Goal: Check status: Check status

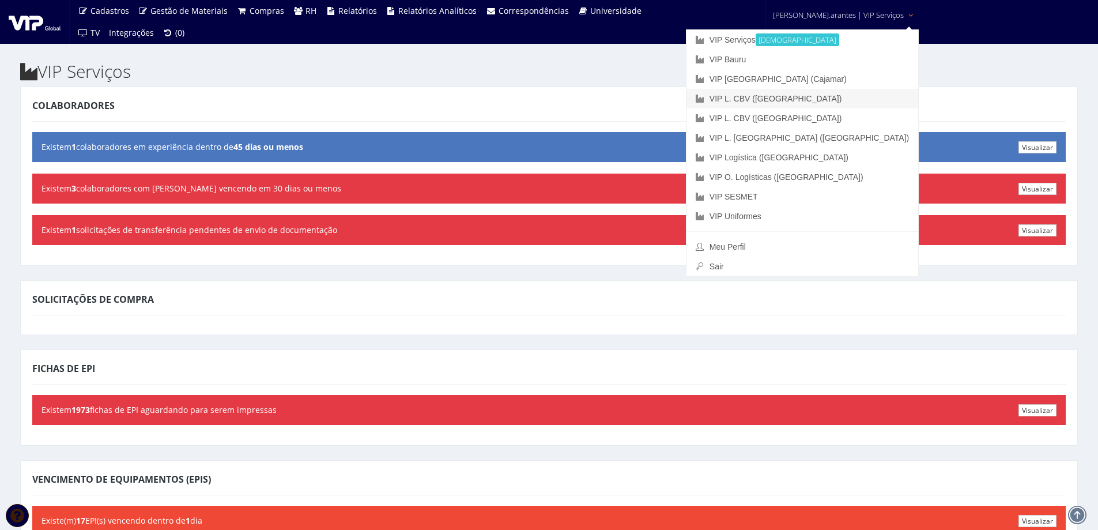
click at [809, 100] on link "VIP L. CBV ([GEOGRAPHIC_DATA])" at bounding box center [803, 99] width 232 height 20
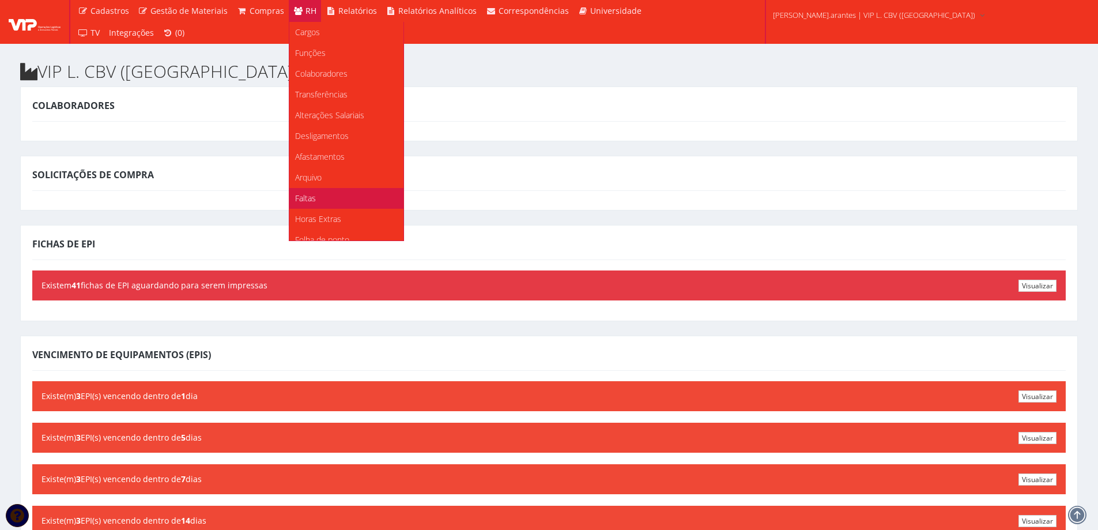
click at [305, 195] on span "Faltas" at bounding box center [305, 198] width 21 height 11
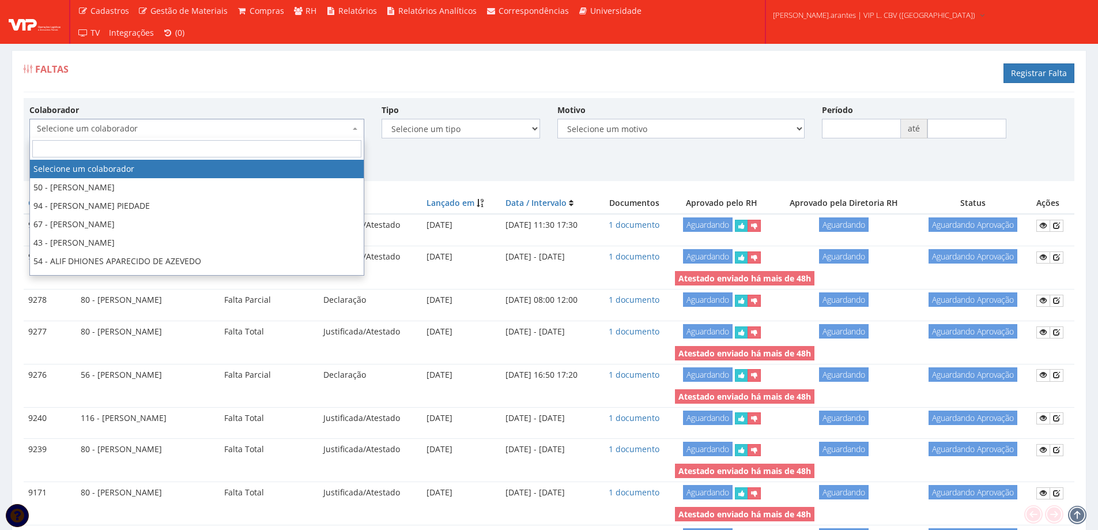
click at [151, 131] on span "Selecione um colaborador" at bounding box center [193, 129] width 313 height 12
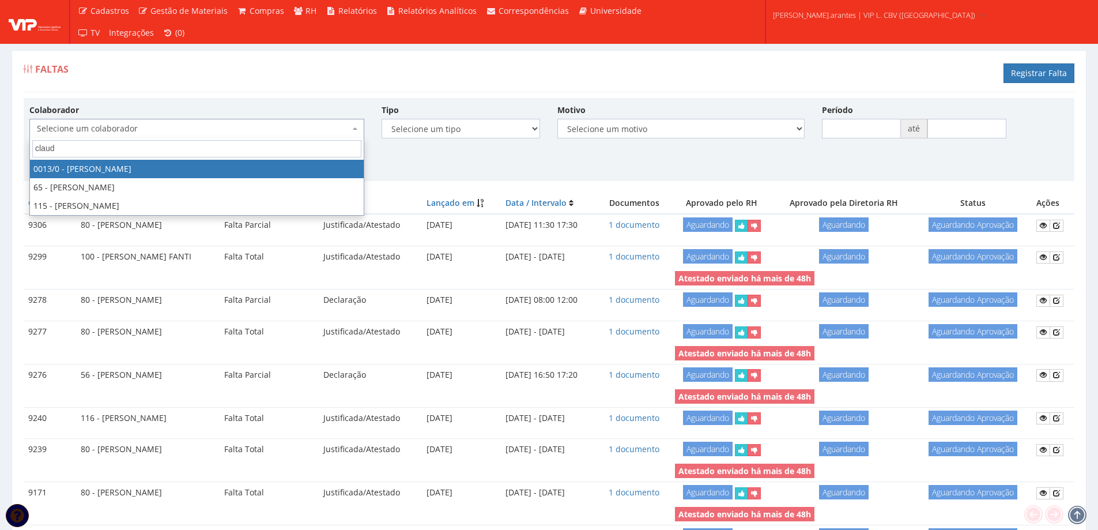
type input "claudi"
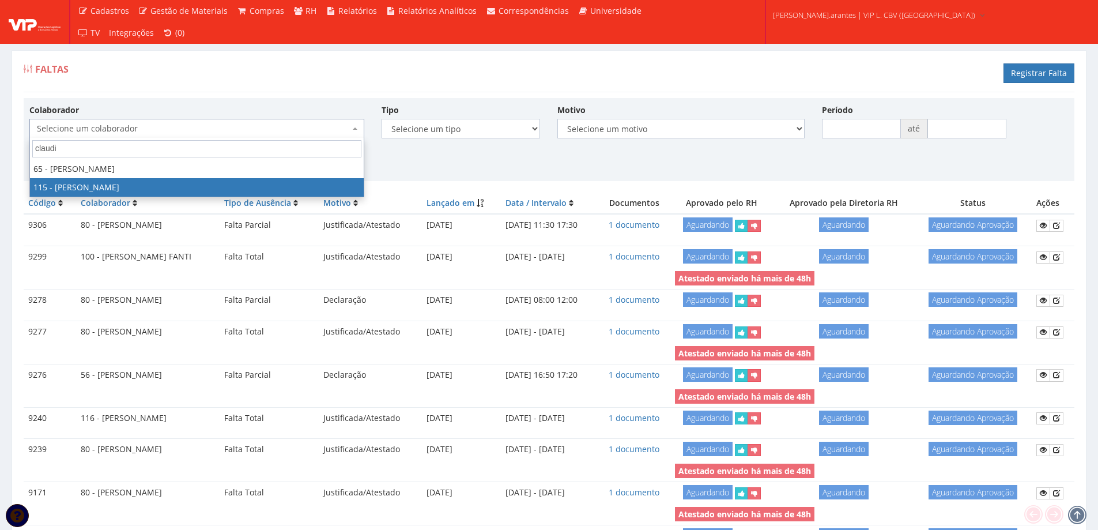
select select "3421"
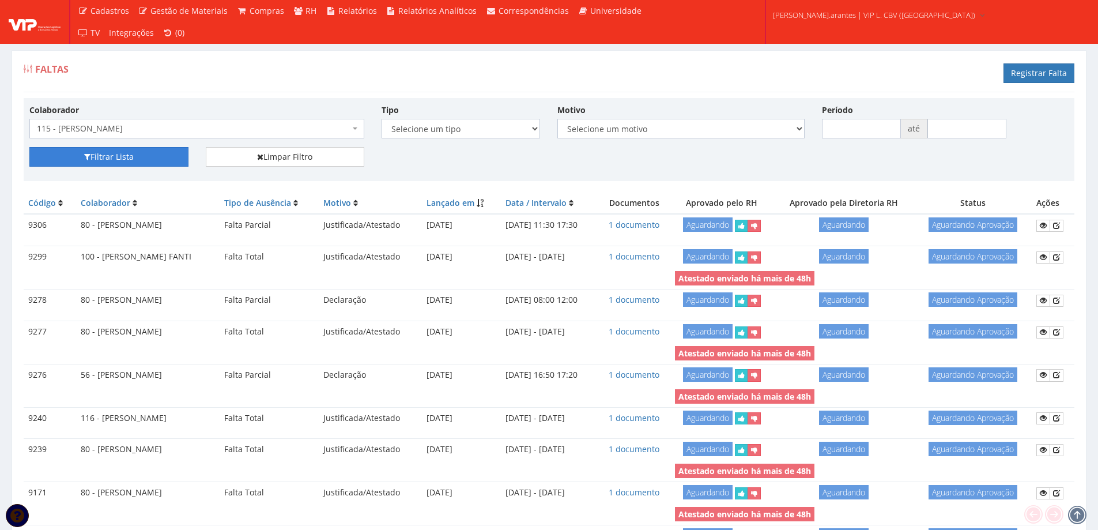
click at [131, 157] on button "Filtrar Lista" at bounding box center [108, 157] width 159 height 20
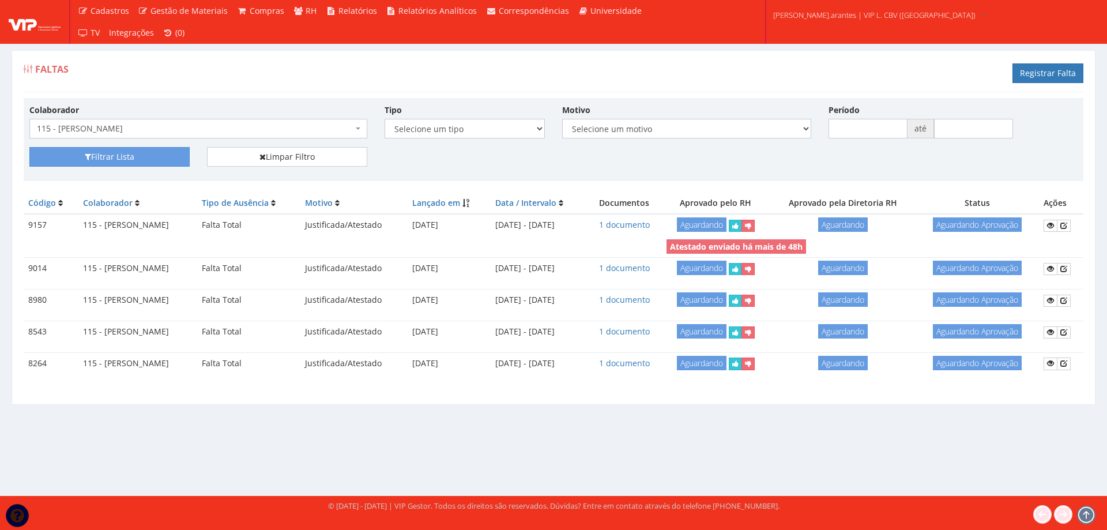
click at [250, 129] on span "115 - [PERSON_NAME]" at bounding box center [195, 129] width 316 height 12
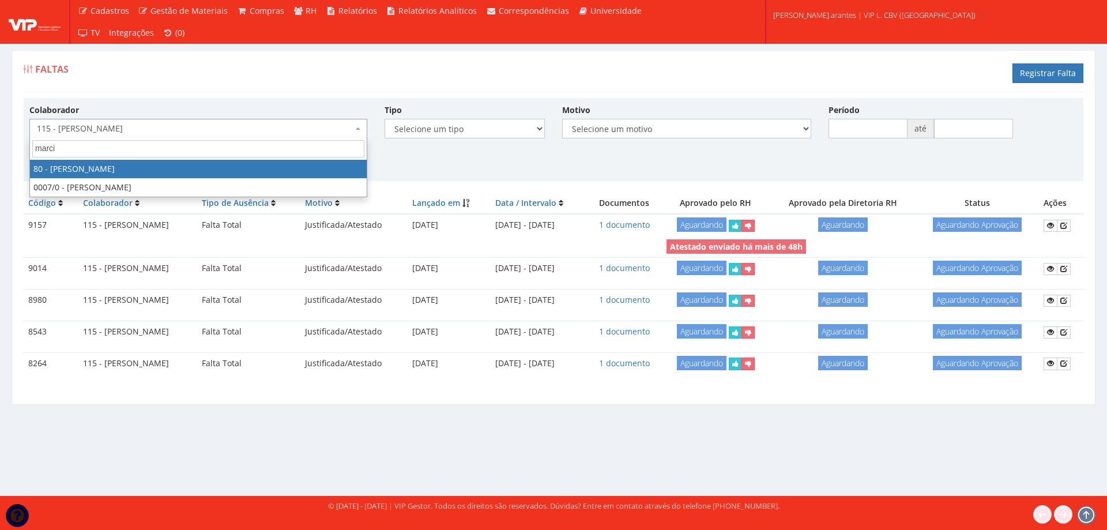
type input "marcia"
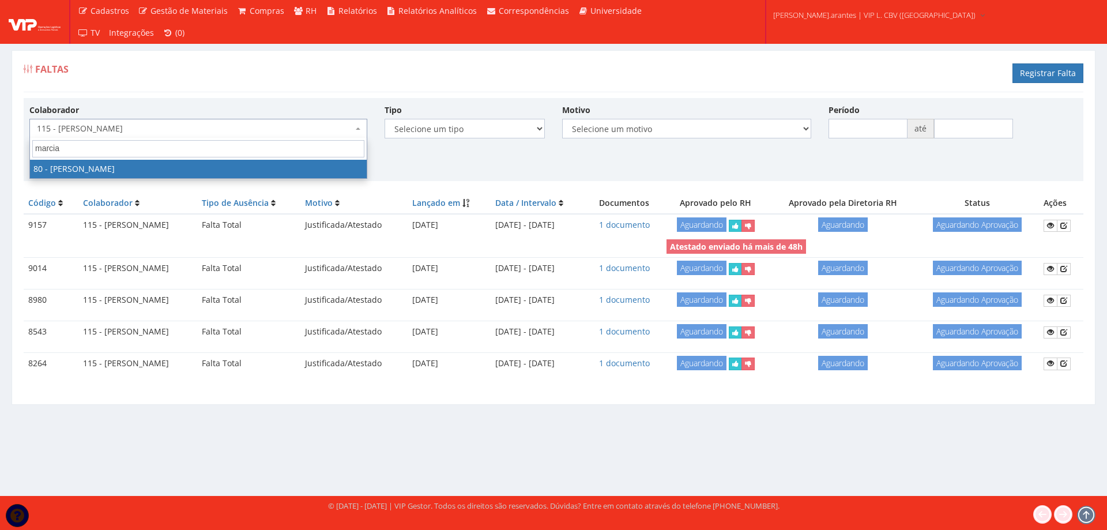
select select "2204"
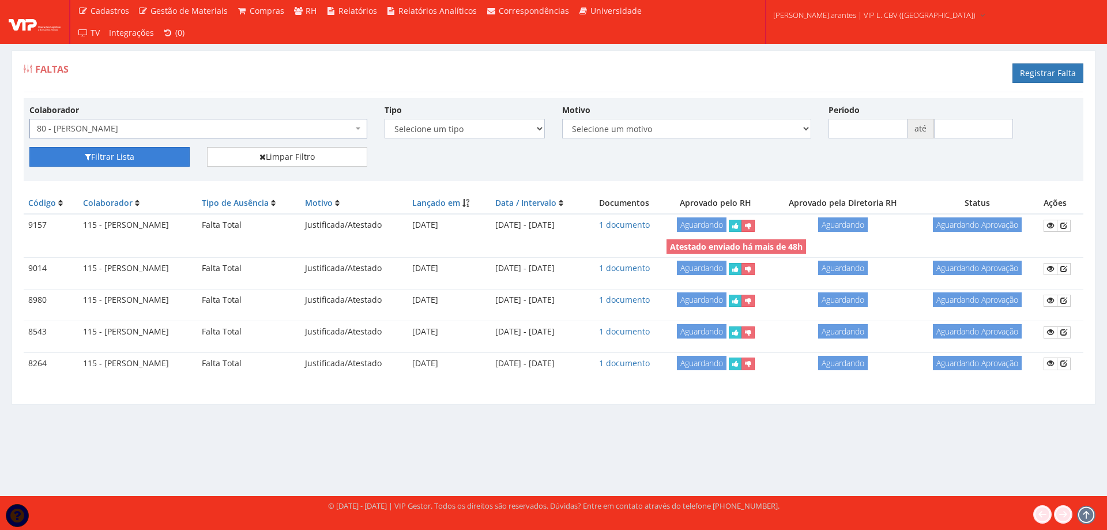
click at [125, 153] on button "Filtrar Lista" at bounding box center [109, 157] width 160 height 20
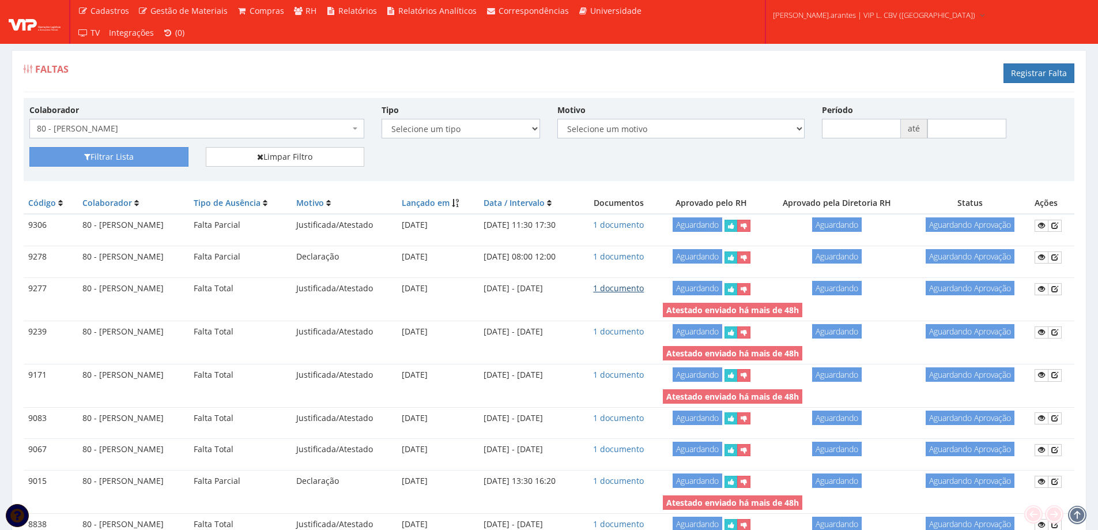
click at [644, 290] on link "1 documento" at bounding box center [618, 288] width 51 height 11
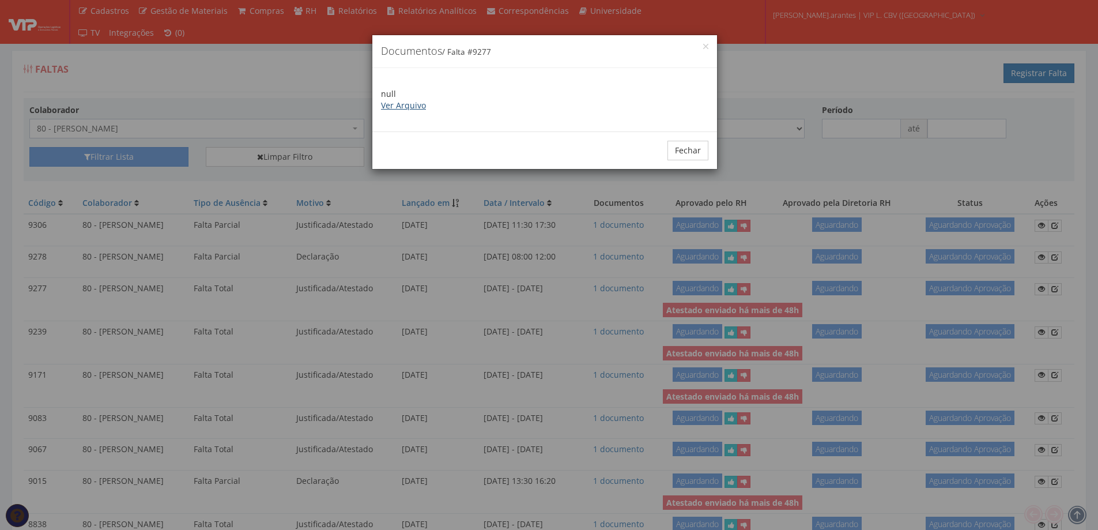
click at [397, 104] on link "Ver Arquivo" at bounding box center [403, 105] width 45 height 11
click at [690, 151] on button "Fechar" at bounding box center [688, 151] width 41 height 20
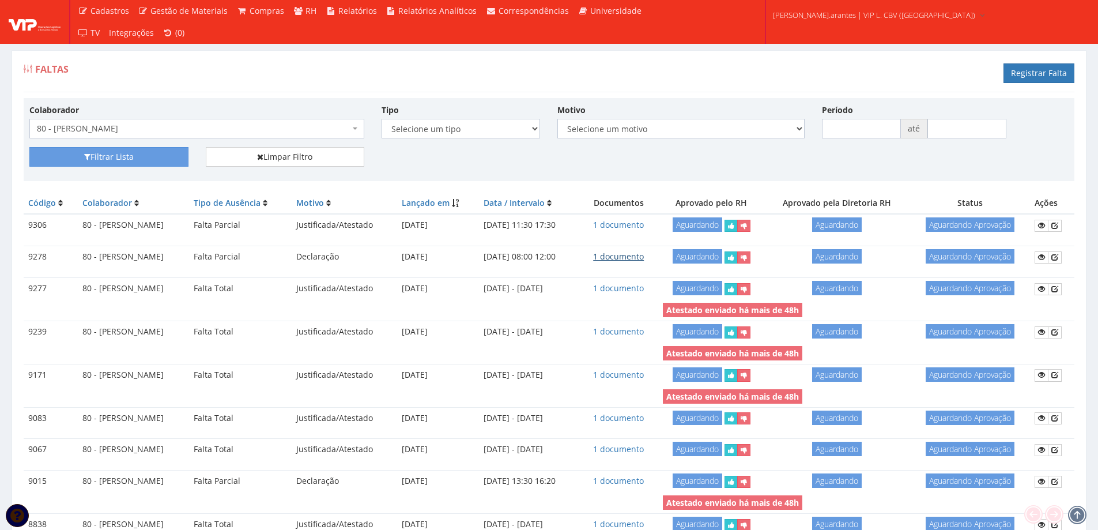
click at [644, 255] on link "1 documento" at bounding box center [618, 256] width 51 height 11
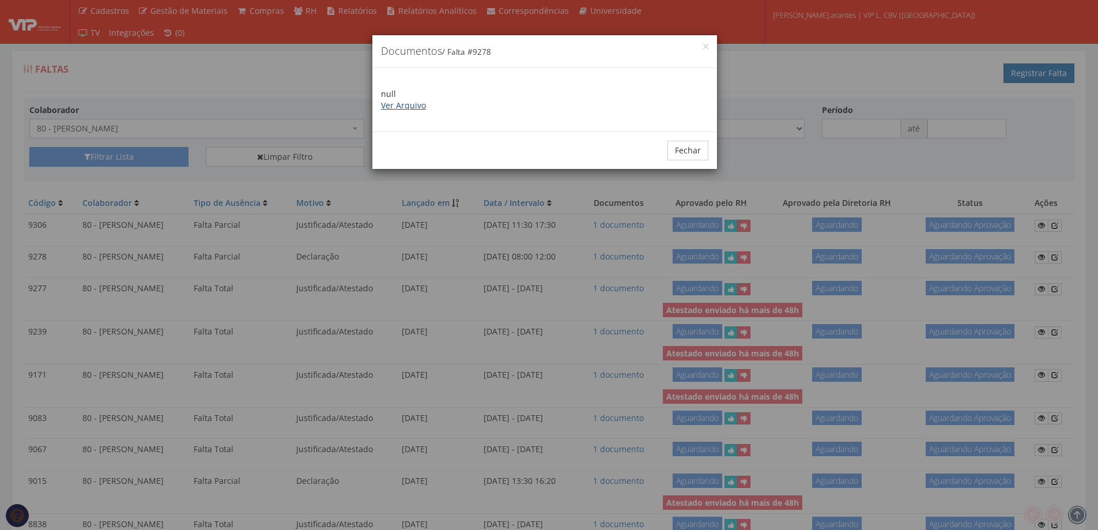
click at [404, 101] on link "Ver Arquivo" at bounding box center [403, 105] width 45 height 11
click at [687, 147] on button "Fechar" at bounding box center [688, 151] width 41 height 20
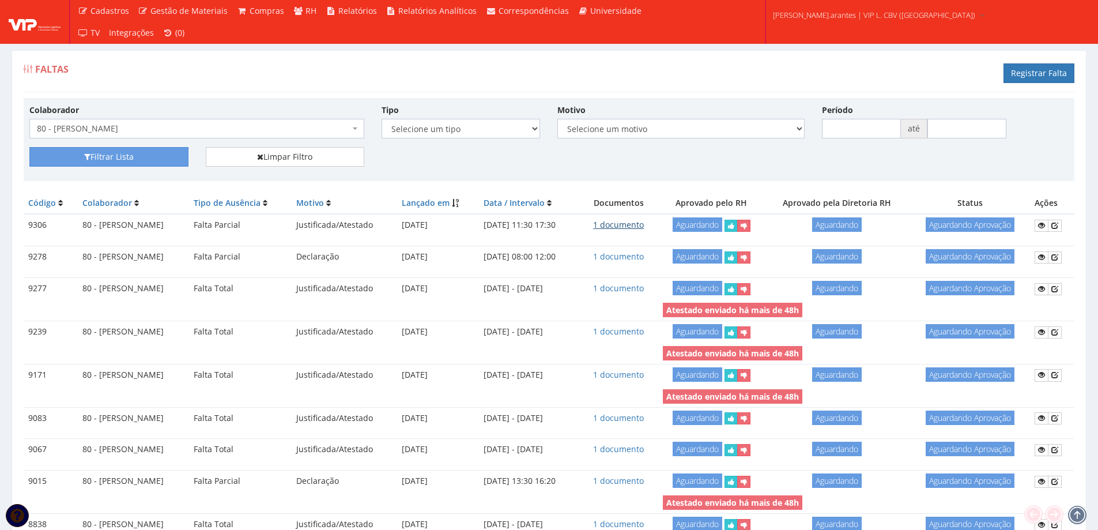
click at [644, 224] on link "1 documento" at bounding box center [618, 224] width 51 height 11
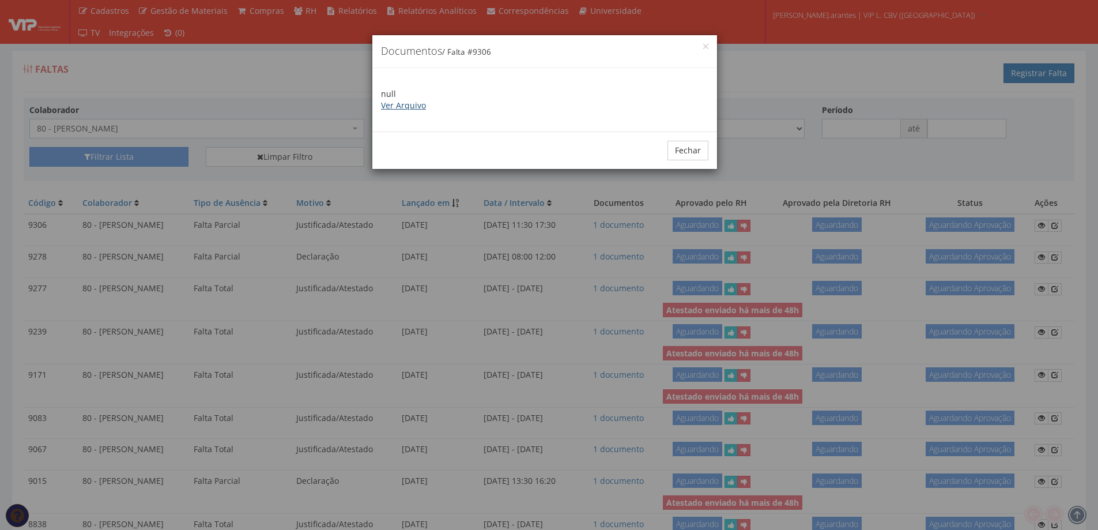
click at [404, 106] on link "Ver Arquivo" at bounding box center [403, 105] width 45 height 11
drag, startPoint x: 688, startPoint y: 152, endPoint x: 675, endPoint y: 144, distance: 14.7
click at [680, 146] on button "Fechar" at bounding box center [688, 151] width 41 height 20
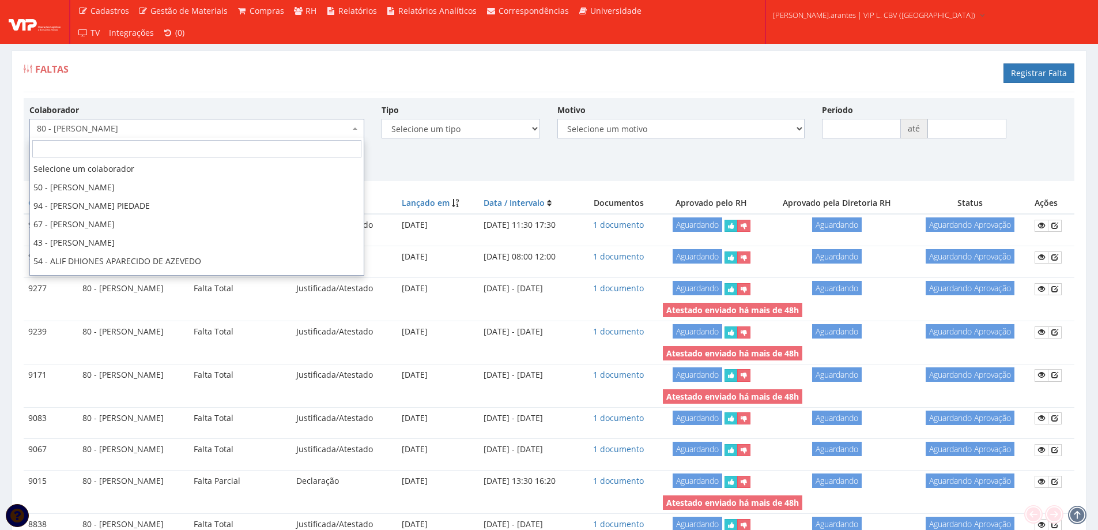
click at [229, 130] on span "80 - [PERSON_NAME]" at bounding box center [193, 129] width 313 height 12
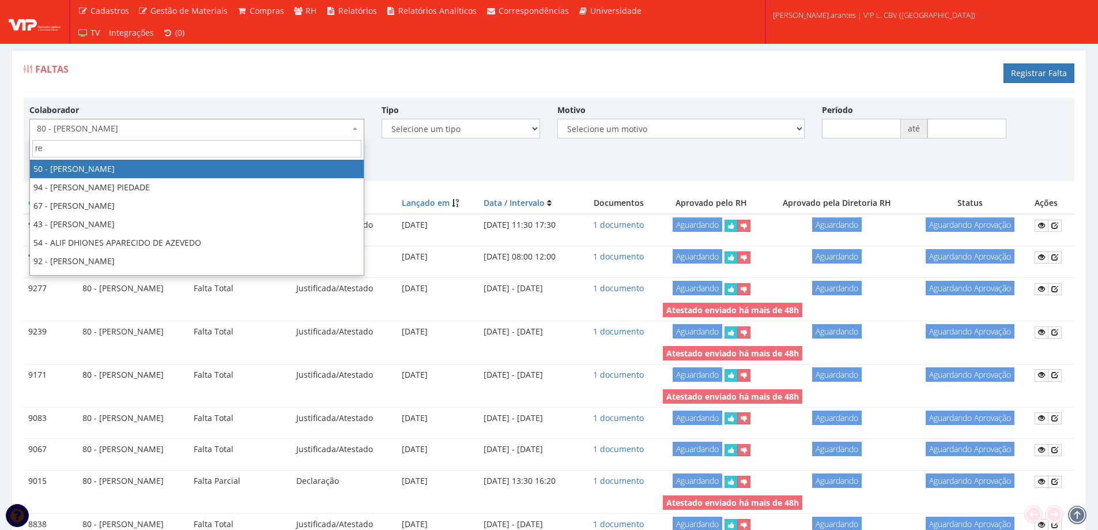
type input "ren"
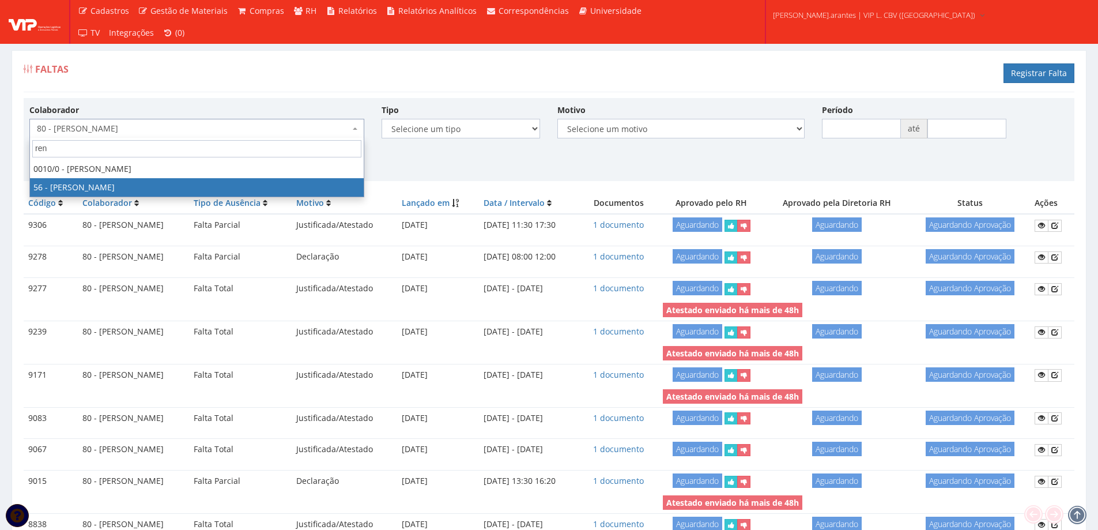
select select "2004"
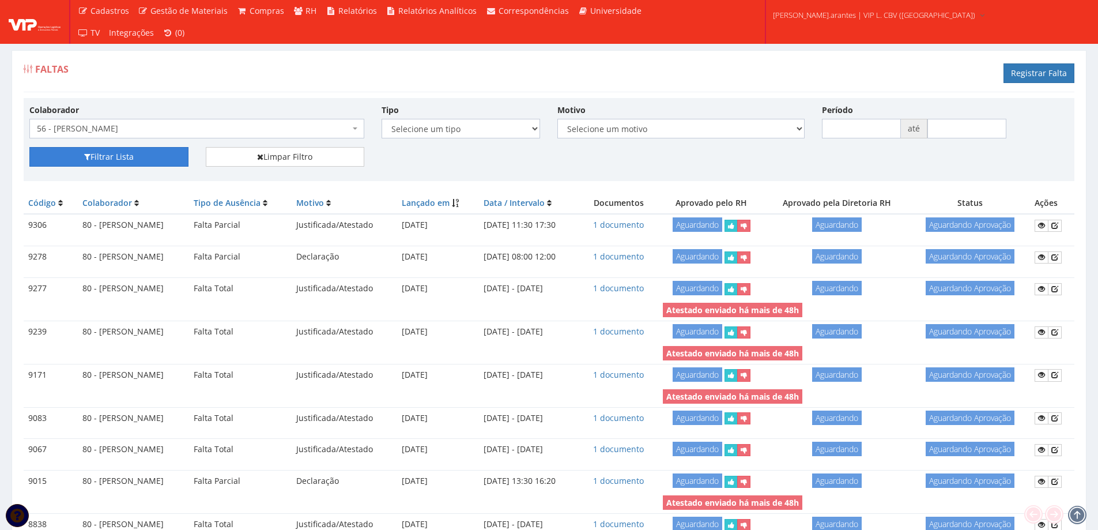
click at [112, 161] on button "Filtrar Lista" at bounding box center [108, 157] width 159 height 20
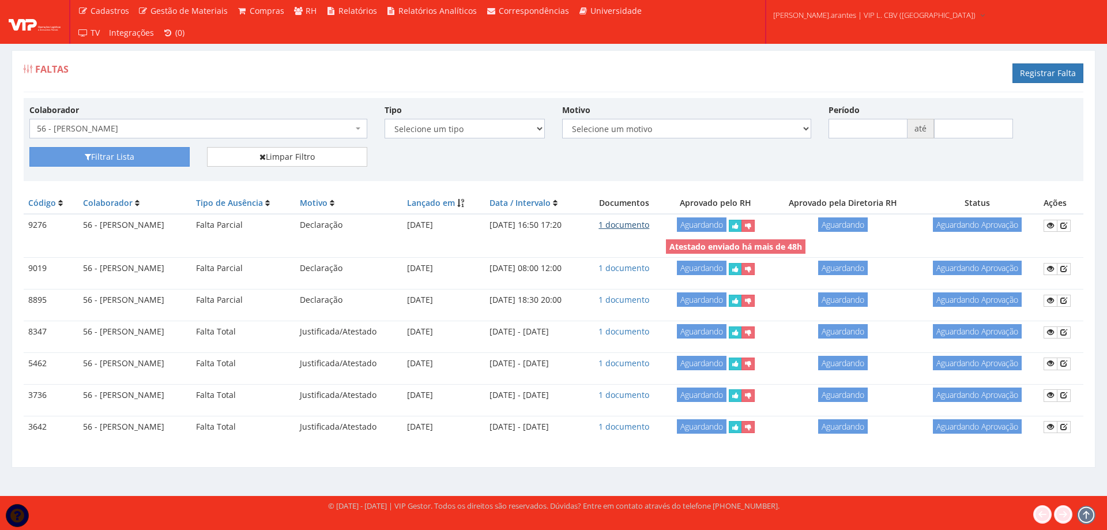
click at [649, 225] on link "1 documento" at bounding box center [624, 224] width 51 height 11
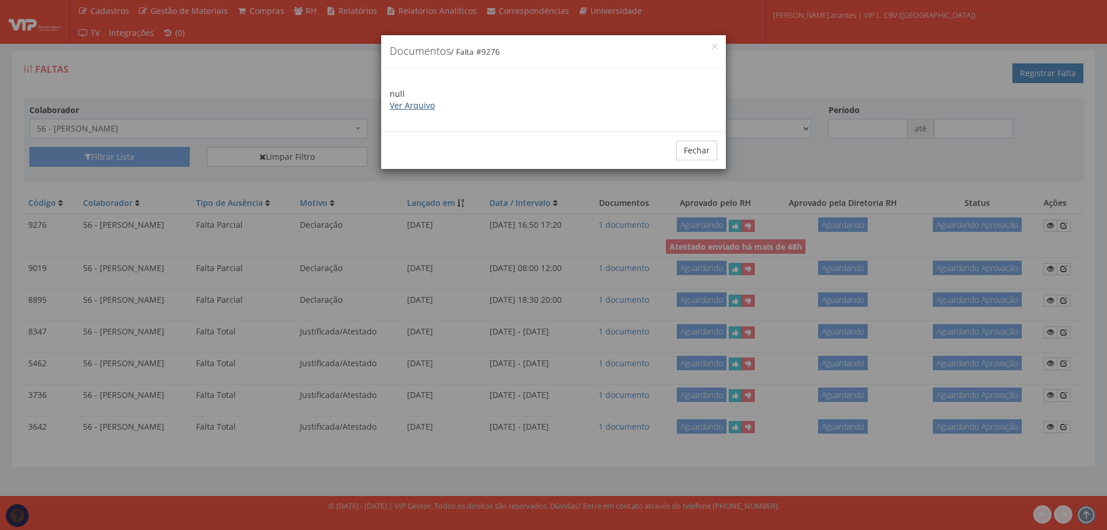
click at [420, 107] on link "Ver Arquivo" at bounding box center [412, 105] width 45 height 11
drag, startPoint x: 696, startPoint y: 152, endPoint x: 548, endPoint y: 146, distance: 147.8
click at [690, 151] on button "Fechar" at bounding box center [696, 151] width 41 height 20
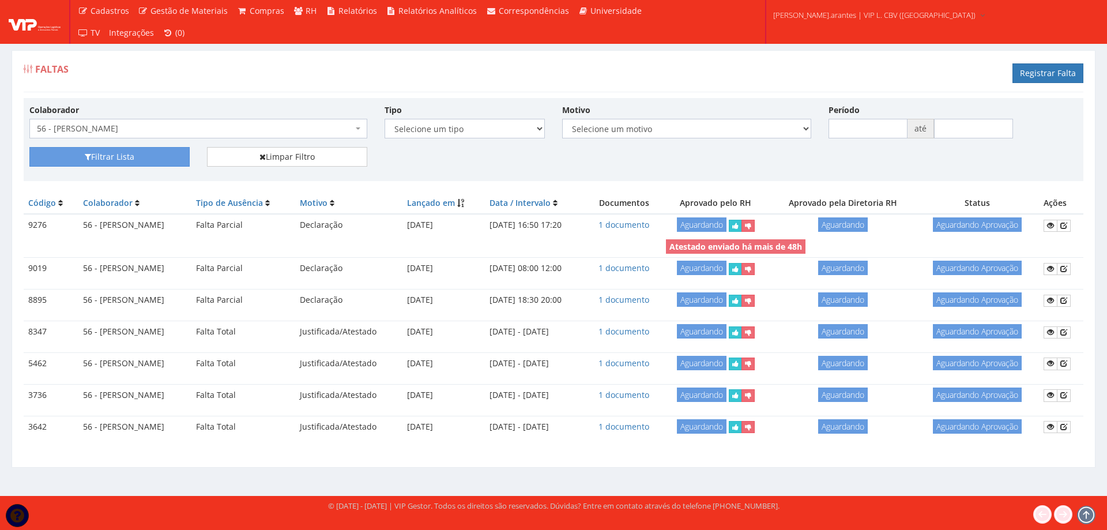
click at [235, 133] on span "56 - [PERSON_NAME]" at bounding box center [195, 129] width 316 height 12
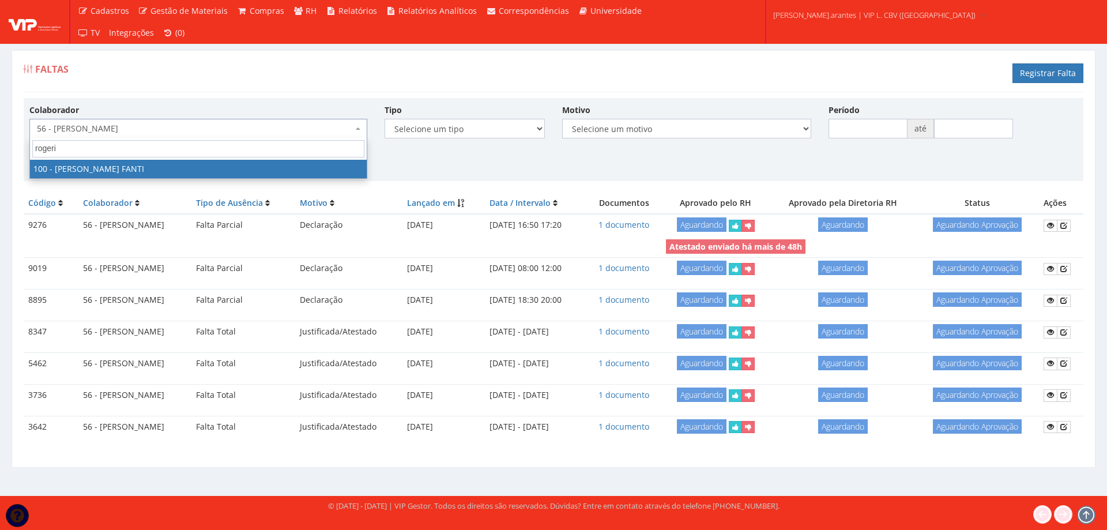
type input "rogerio"
select select "2662"
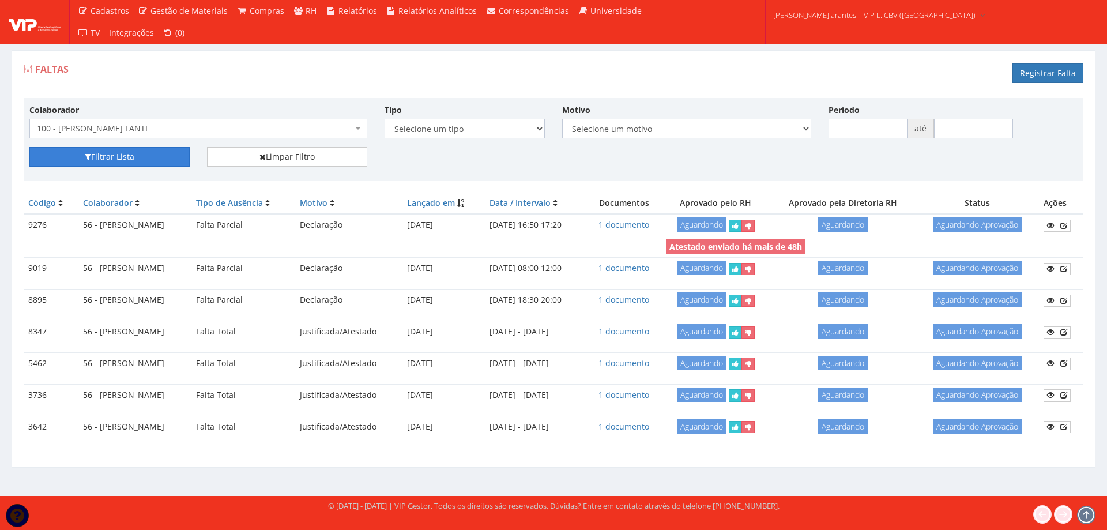
click at [139, 152] on button "Filtrar Lista" at bounding box center [109, 157] width 160 height 20
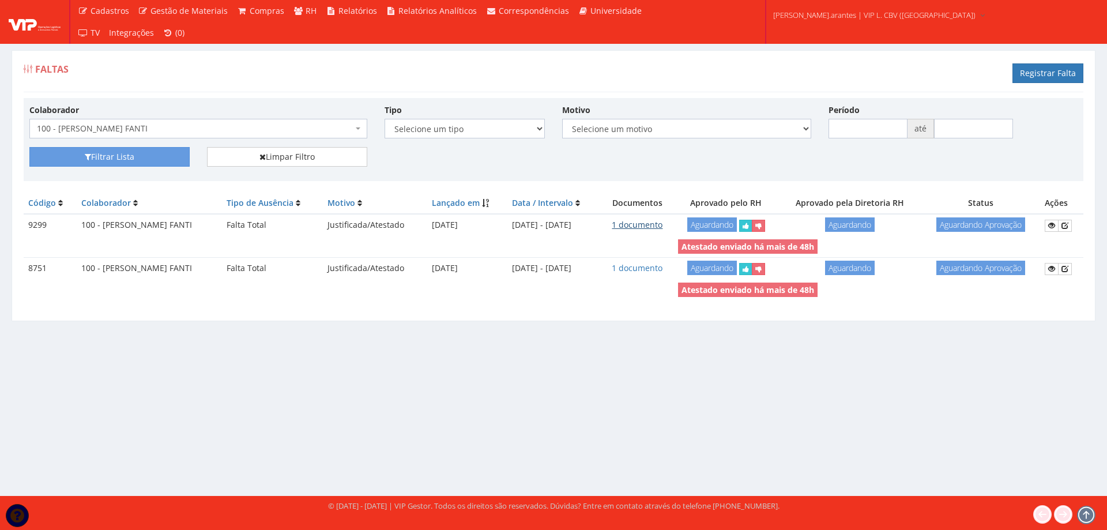
click at [657, 224] on link "1 documento" at bounding box center [637, 224] width 51 height 11
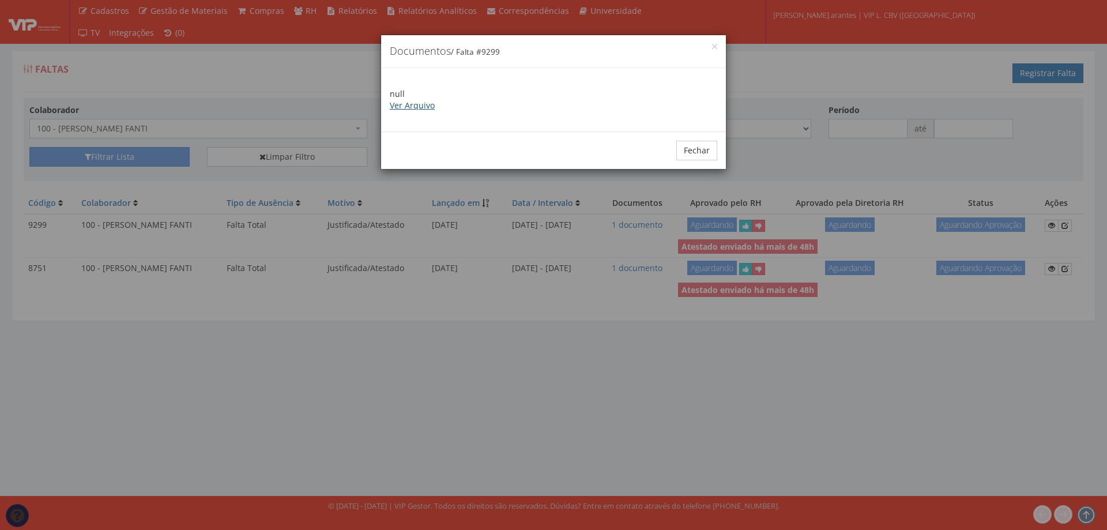
click at [411, 106] on link "Ver Arquivo" at bounding box center [412, 105] width 45 height 11
drag, startPoint x: 699, startPoint y: 147, endPoint x: 463, endPoint y: 93, distance: 242.0
click at [698, 147] on button "Fechar" at bounding box center [696, 151] width 41 height 20
